Goal: Information Seeking & Learning: Learn about a topic

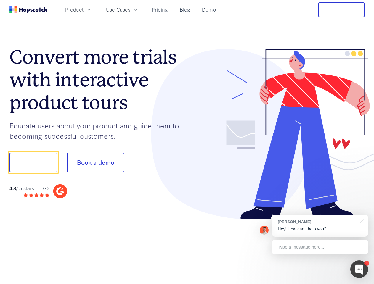
click at [187, 142] on div at bounding box center [276, 134] width 178 height 170
click at [84, 9] on span "Product" at bounding box center [74, 9] width 18 height 7
click at [130, 9] on span "Use Cases" at bounding box center [118, 9] width 24 height 7
click at [341, 10] on button "Free Trial" at bounding box center [341, 9] width 46 height 15
click at [33, 163] on button "Show me!" at bounding box center [33, 163] width 48 height 20
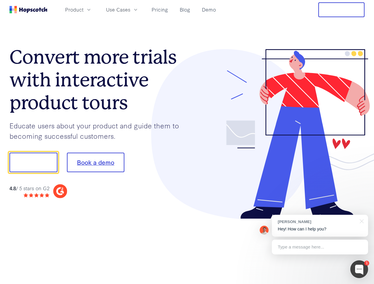
click at [95, 163] on button "Book a demo" at bounding box center [95, 163] width 57 height 20
click at [359, 270] on div at bounding box center [359, 270] width 18 height 18
click at [320, 226] on div "[PERSON_NAME] Hey! How can I help you?" at bounding box center [320, 226] width 96 height 22
click at [361, 221] on div at bounding box center [312, 162] width 111 height 198
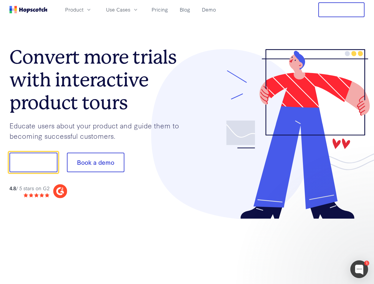
click at [320, 247] on div at bounding box center [312, 201] width 111 height 118
